Goal: Task Accomplishment & Management: Complete application form

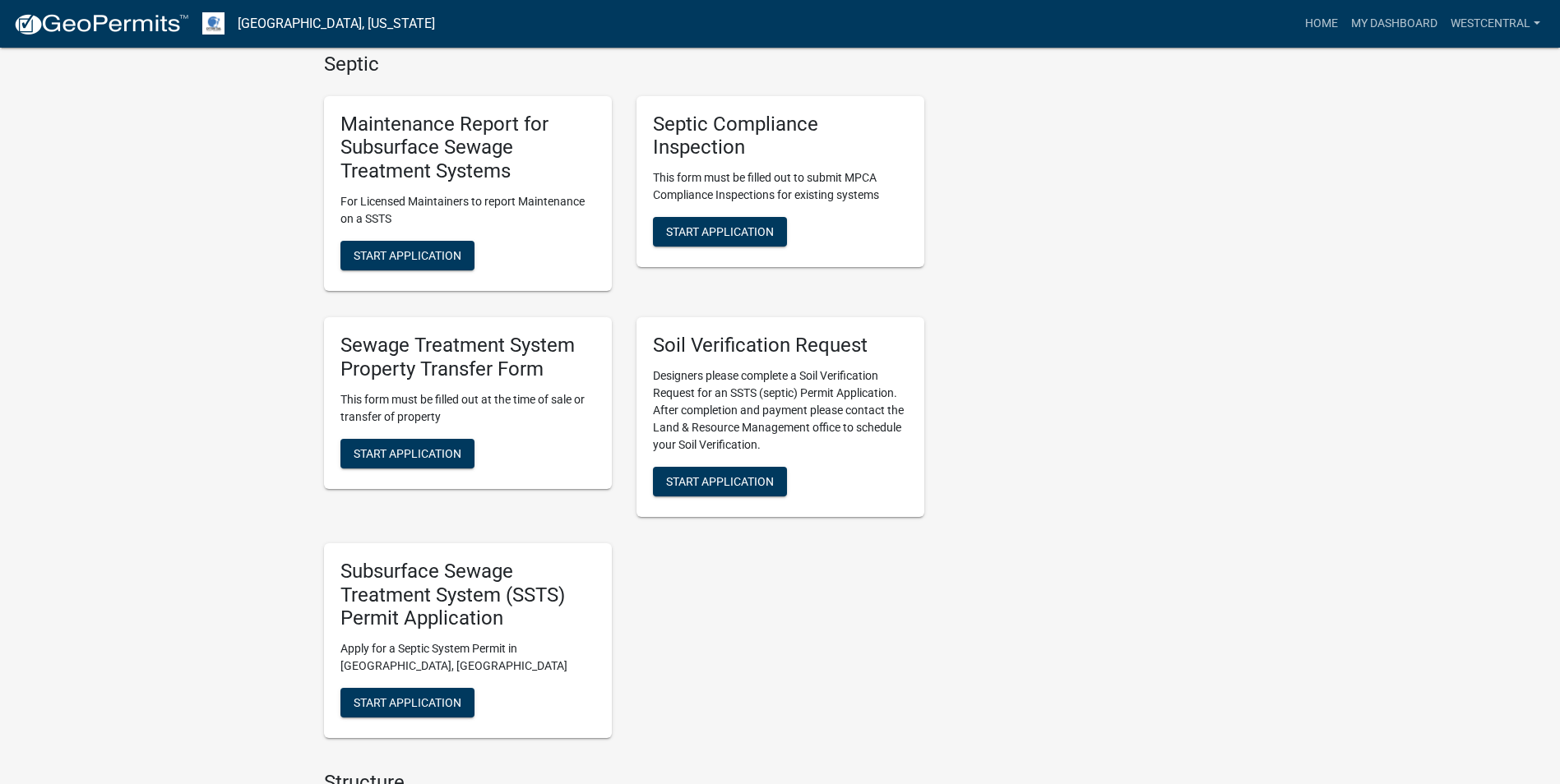
scroll to position [740, 0]
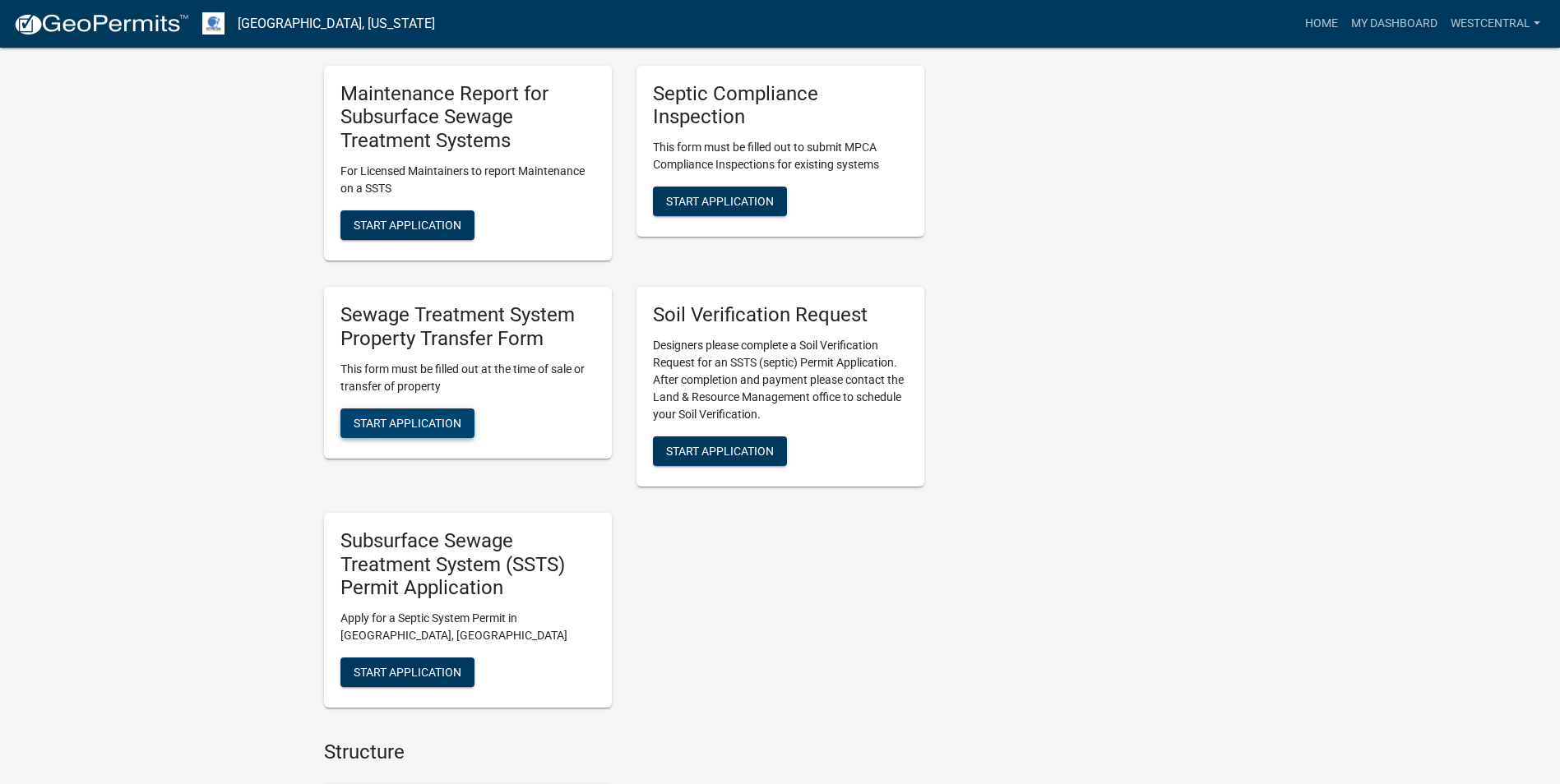
click at [413, 425] on span "Start Application" at bounding box center [407, 422] width 108 height 13
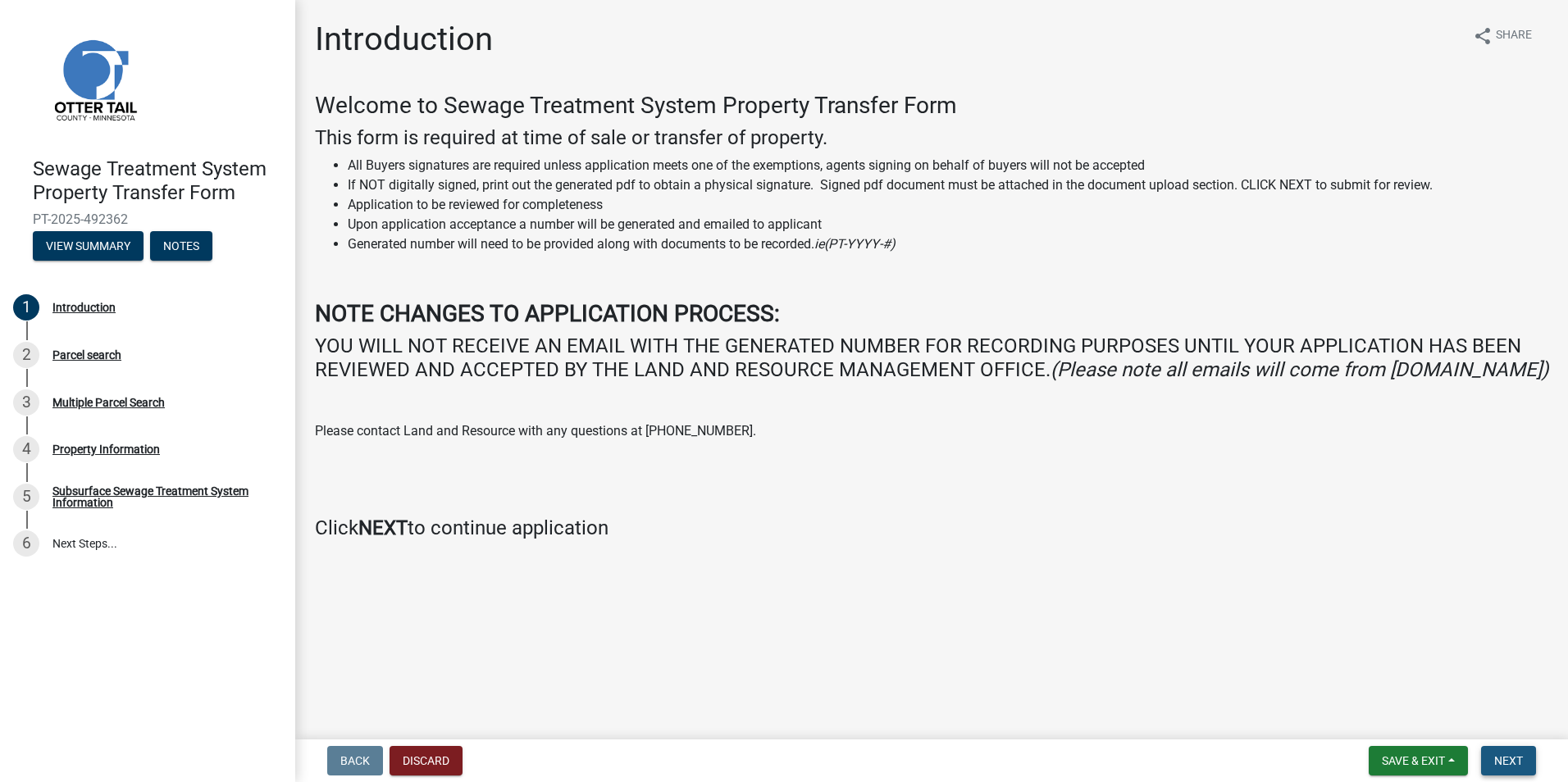
click at [1516, 759] on span "Next" at bounding box center [1508, 761] width 28 height 13
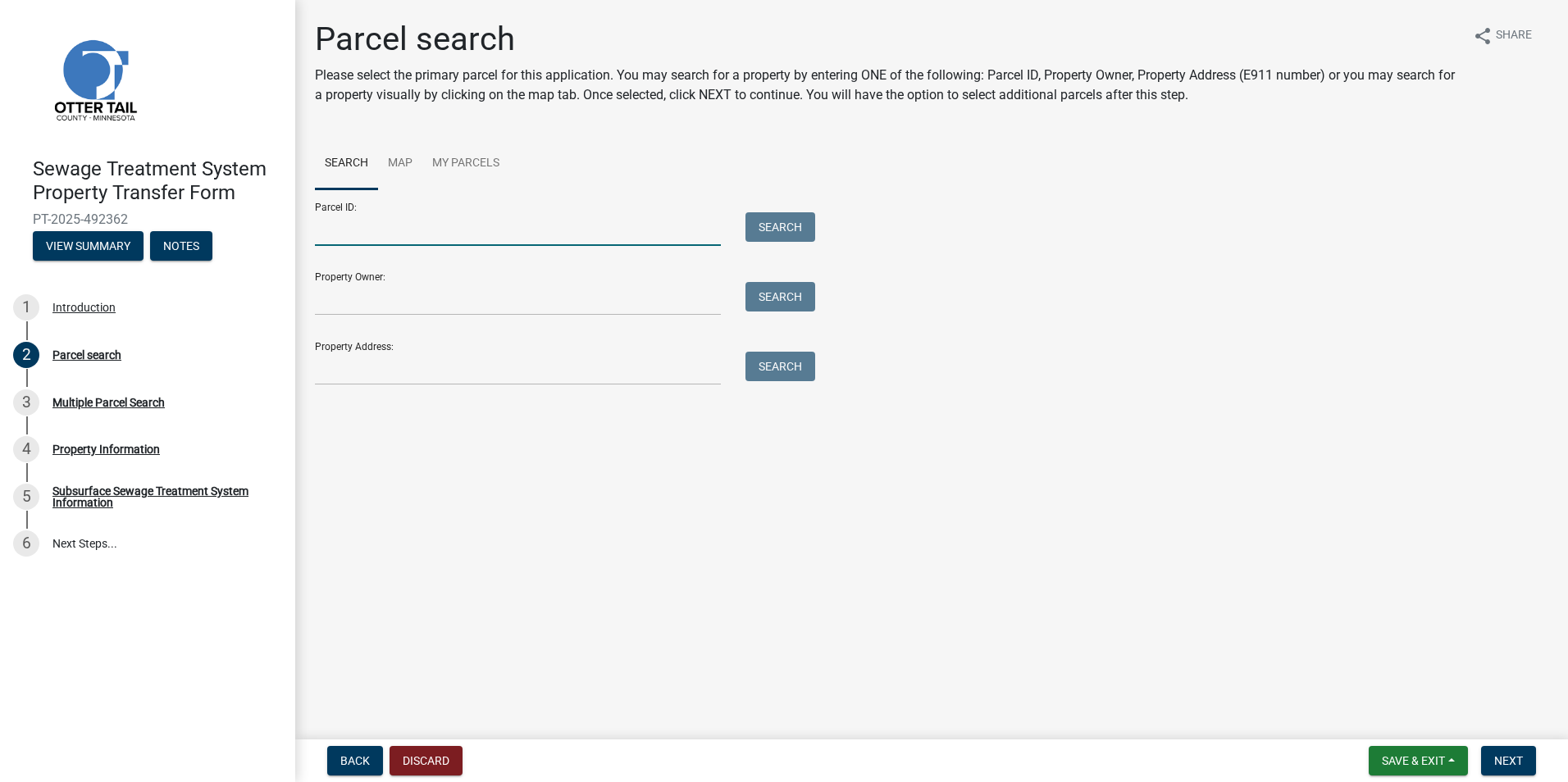
click at [330, 229] on input "Parcel ID:" at bounding box center [518, 229] width 406 height 33
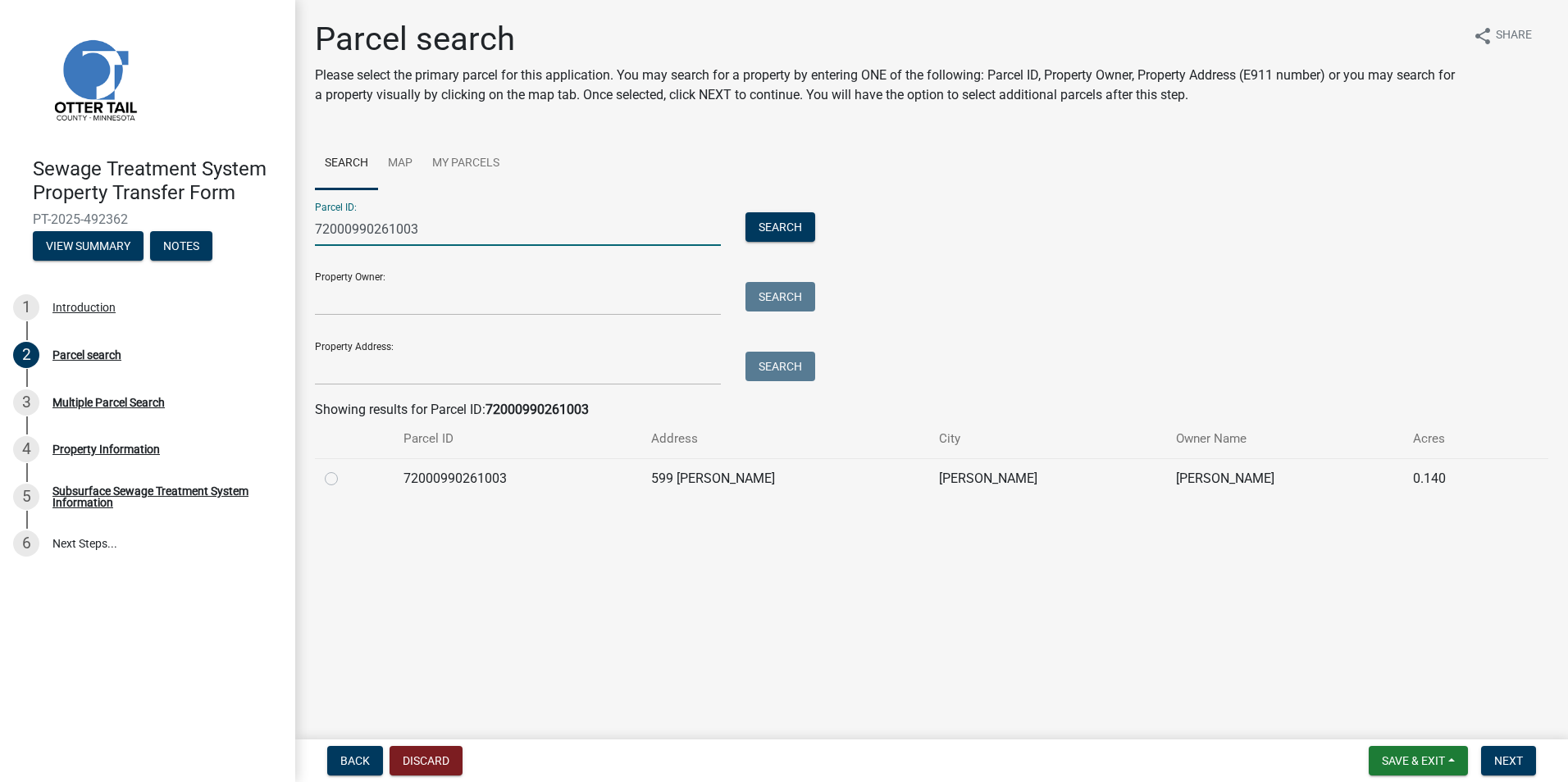
type input "72000990261003"
click at [345, 469] on label at bounding box center [345, 469] width 0 height 0
click at [345, 479] on input "radio" at bounding box center [349, 474] width 10 height 10
radio input "true"
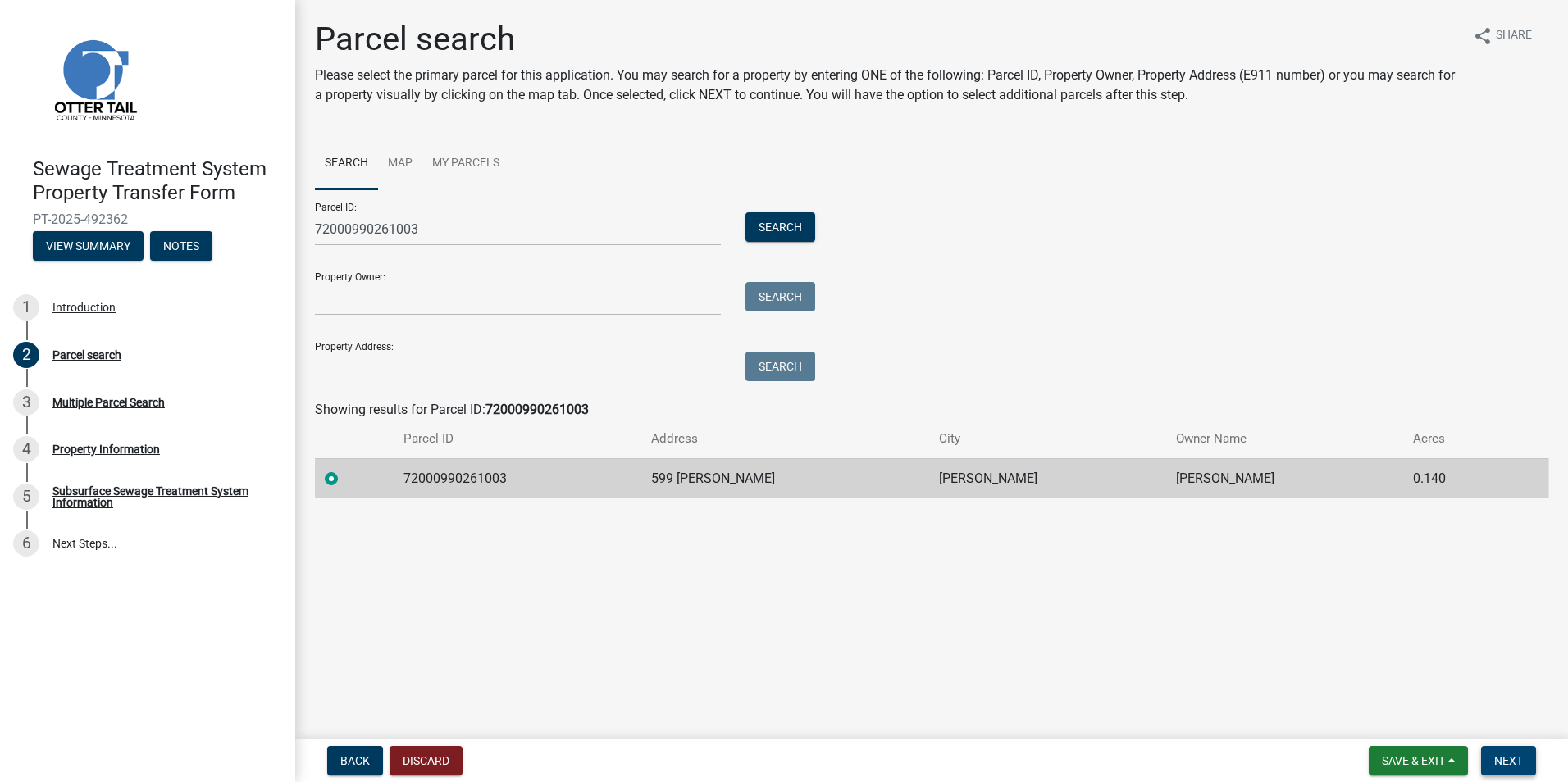
click at [1497, 757] on span "Next" at bounding box center [1508, 761] width 28 height 13
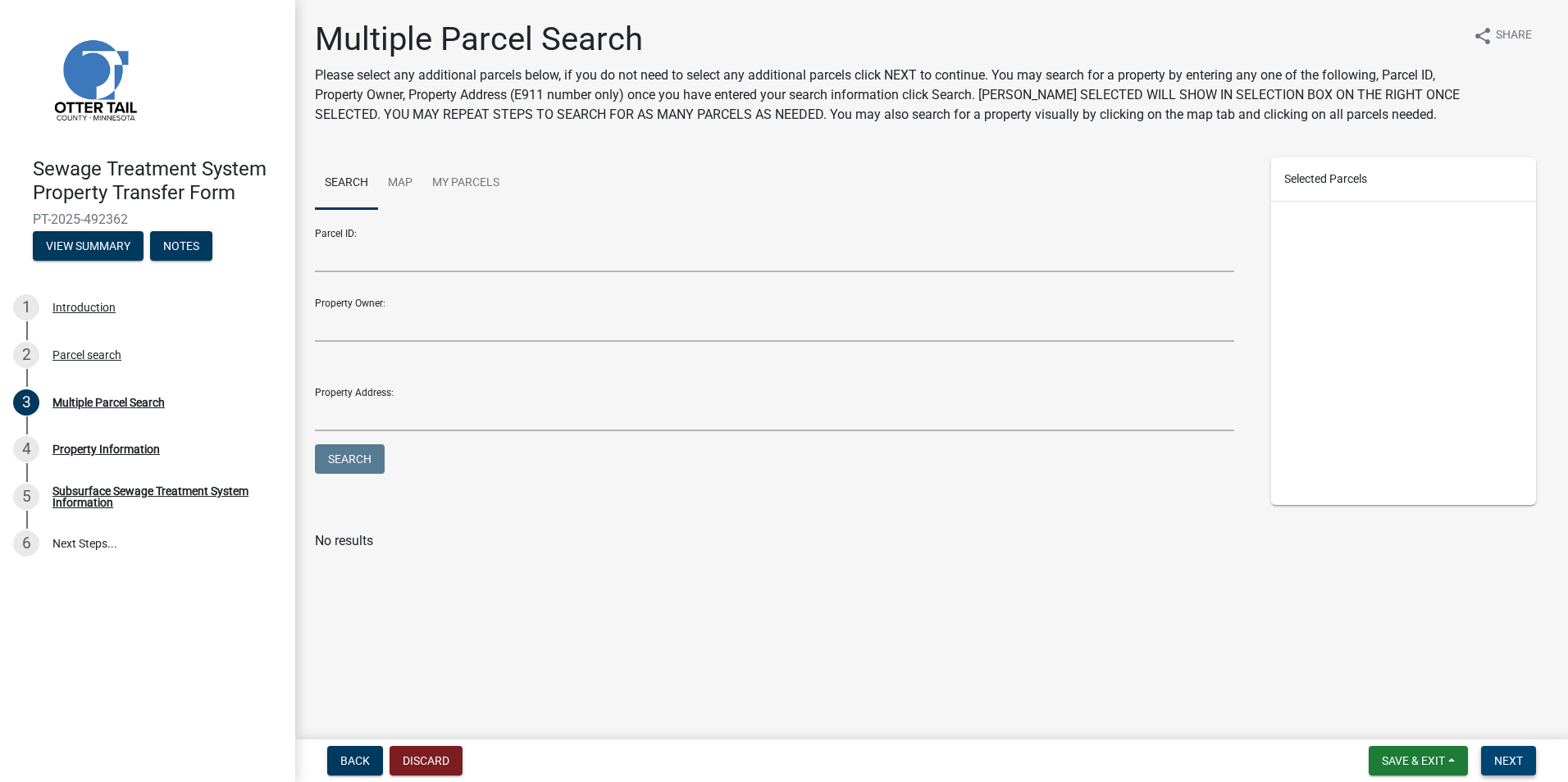
click at [1512, 763] on span "Next" at bounding box center [1508, 761] width 28 height 13
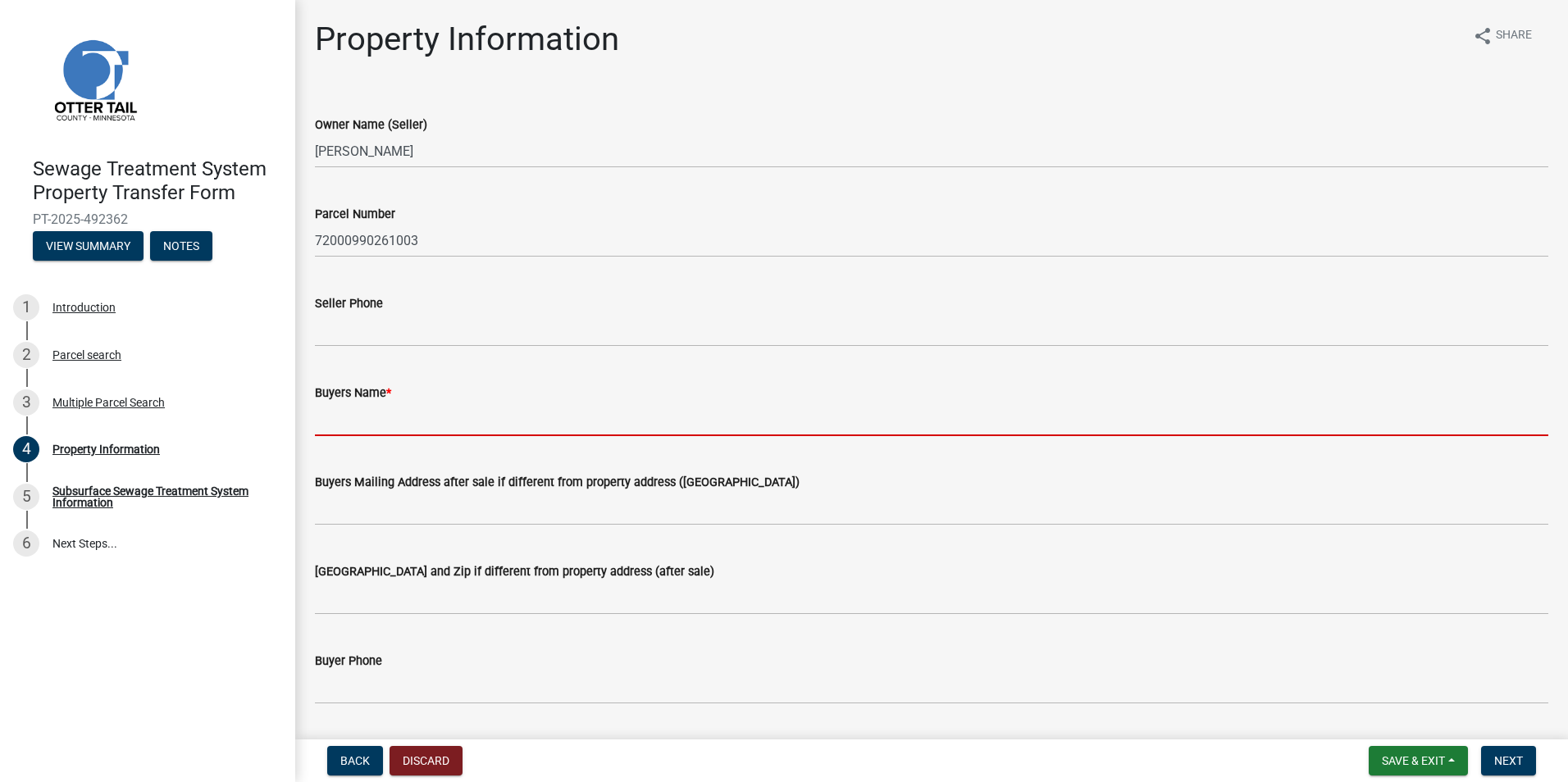
click at [343, 427] on input "Buyers Name *" at bounding box center [932, 419] width 1234 height 33
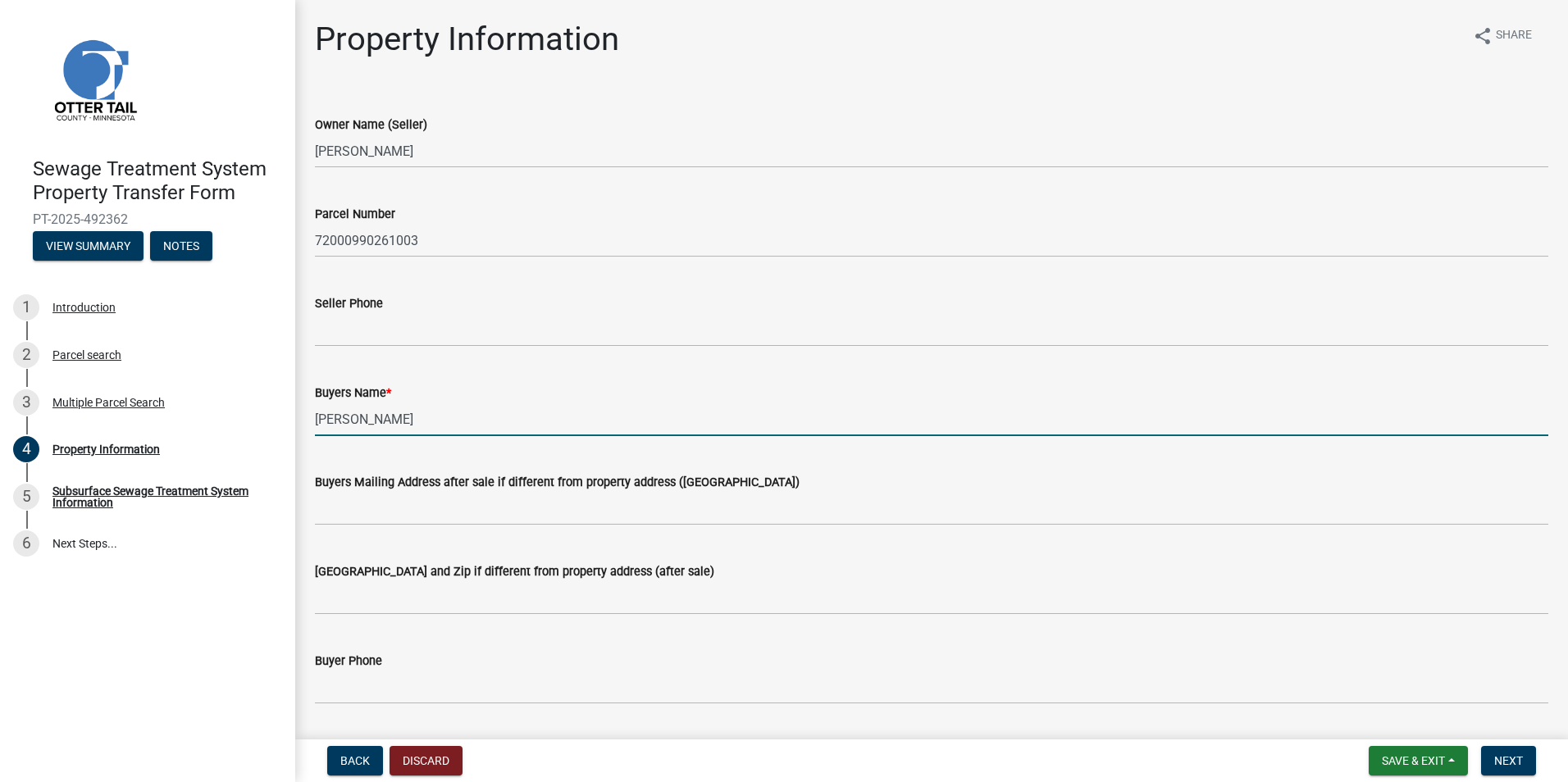
type input "[PERSON_NAME]"
